Goal: Navigation & Orientation: Find specific page/section

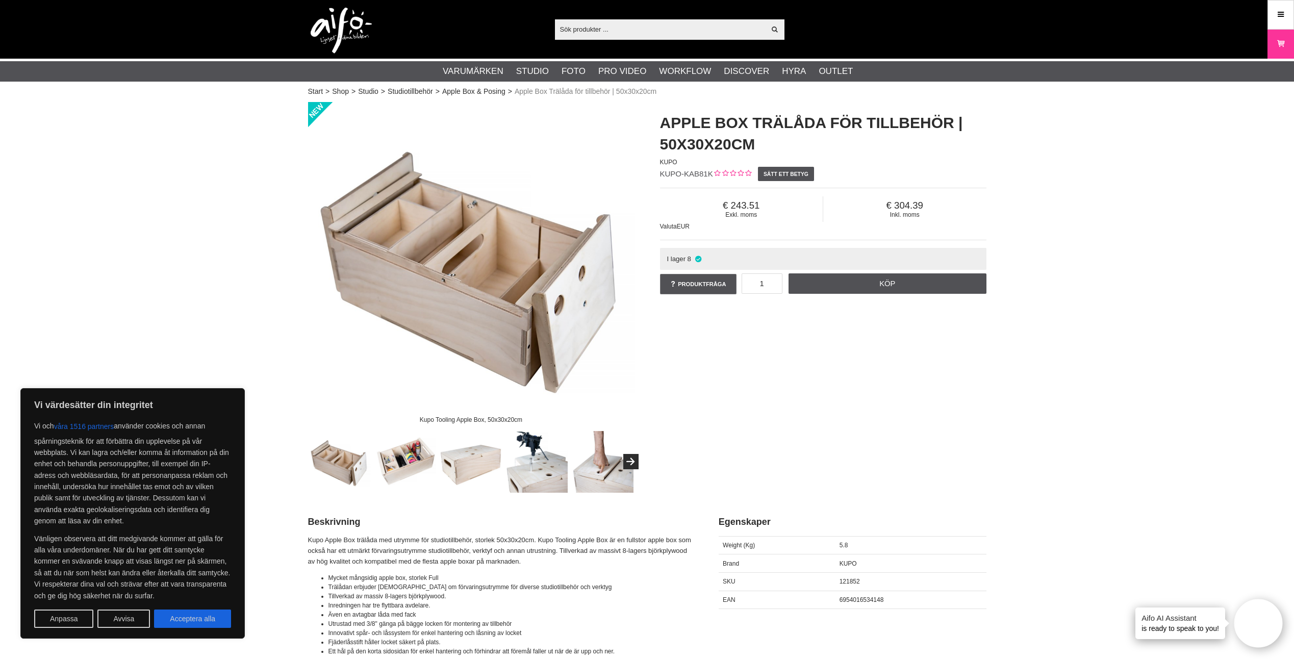
click at [192, 616] on button "Acceptera alla" at bounding box center [192, 618] width 77 height 18
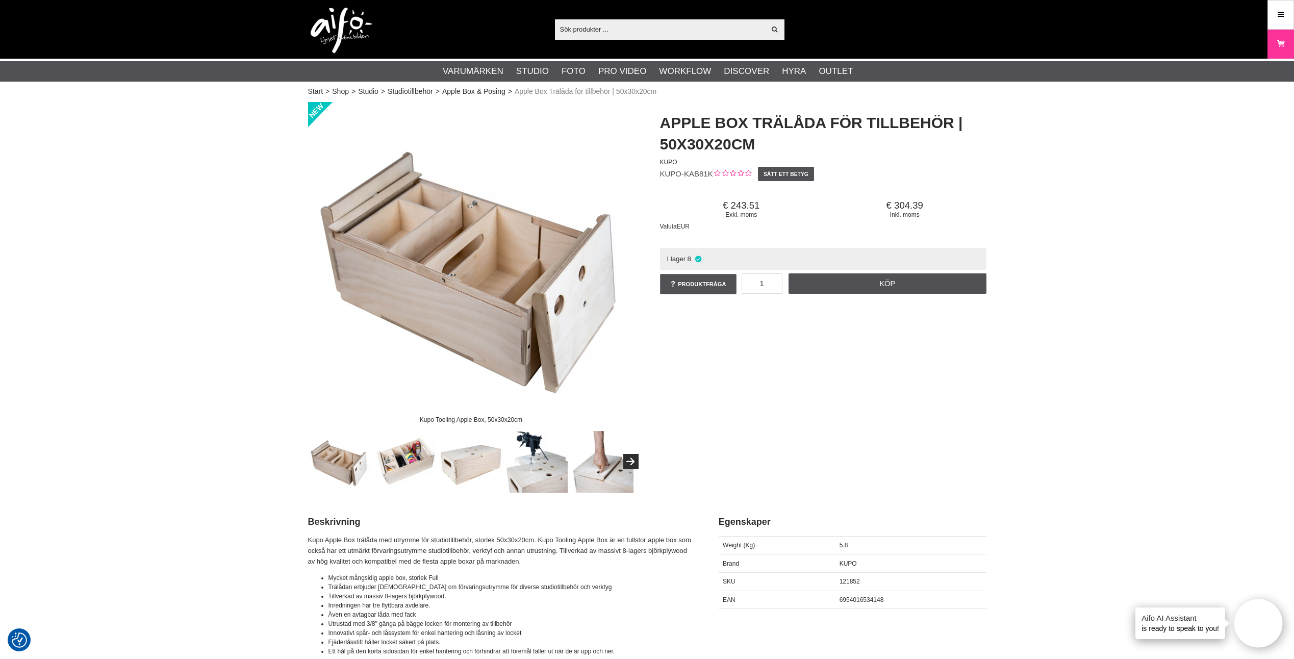
checkbox input "true"
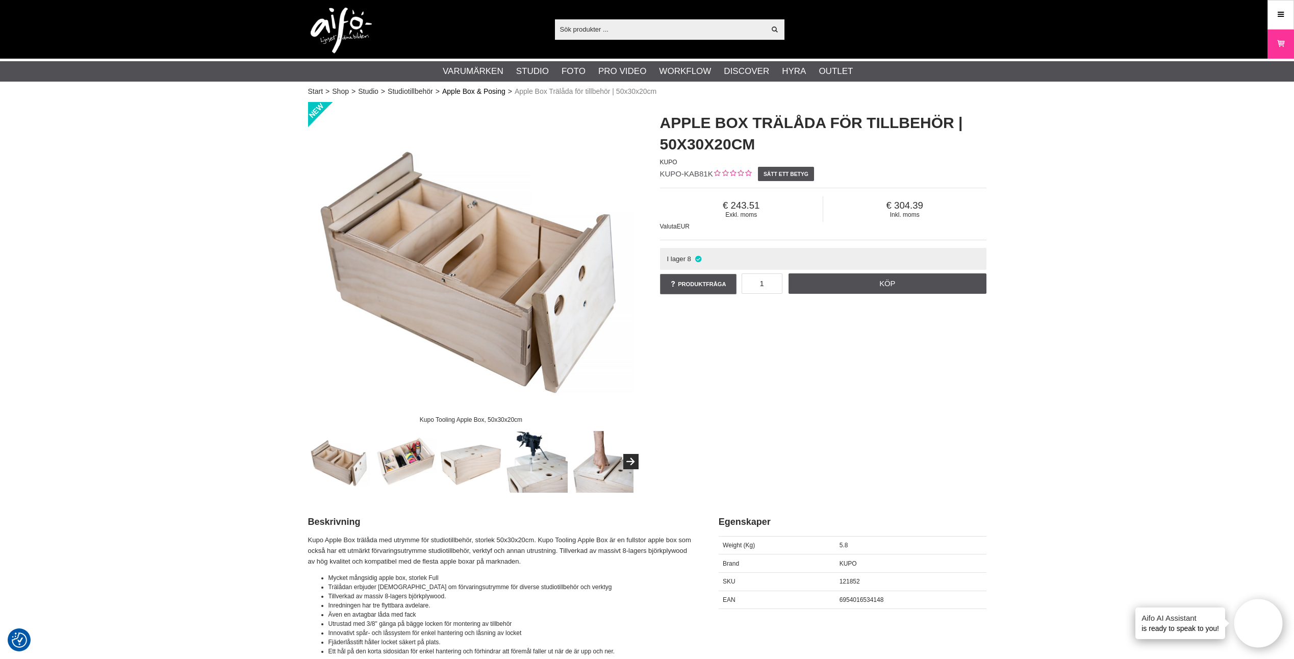
click at [464, 90] on link "Apple Box & Posing" at bounding box center [473, 91] width 63 height 11
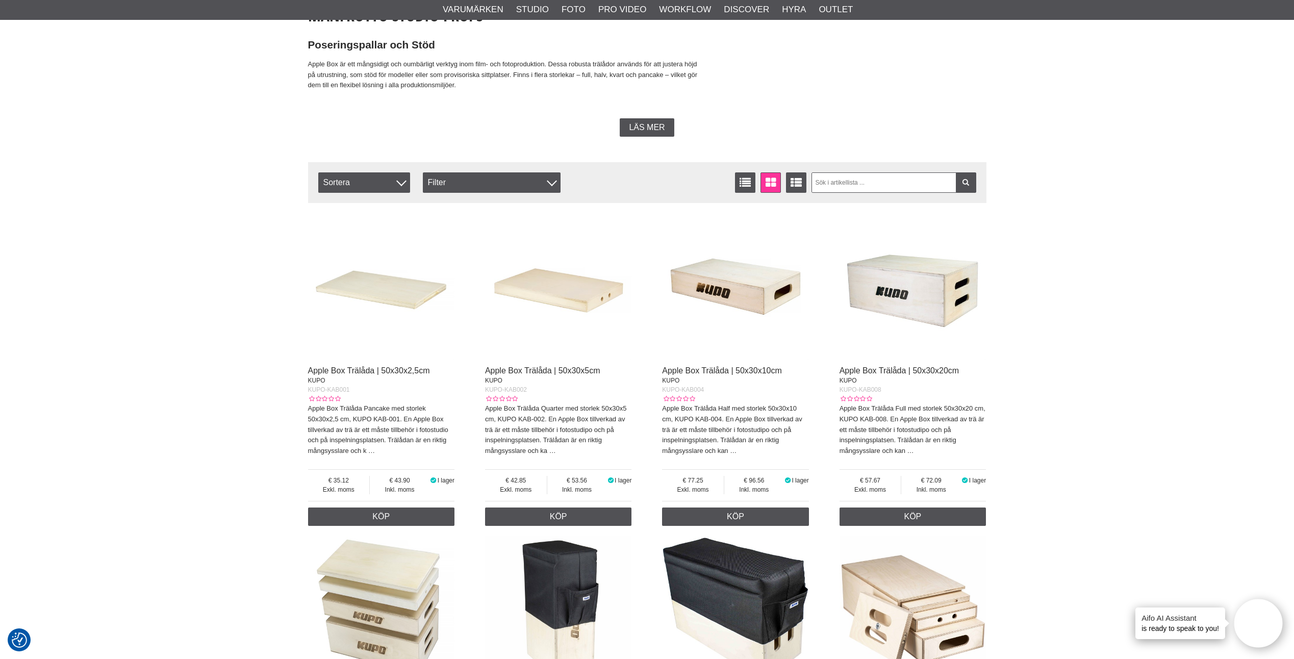
scroll to position [255, 0]
